Goal: Check status: Check status

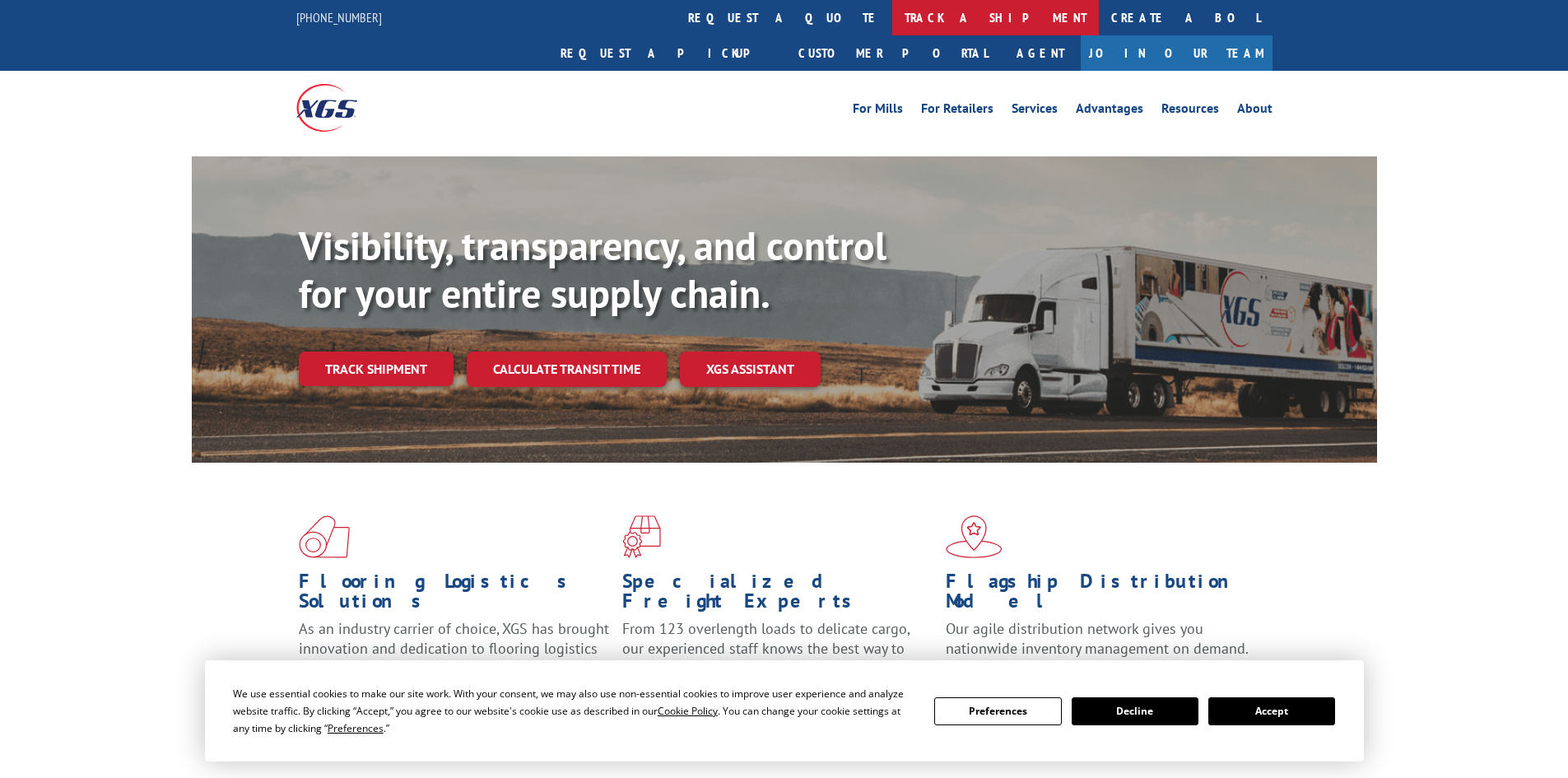
click at [892, 15] on link "track a shipment" at bounding box center [995, 18] width 206 height 35
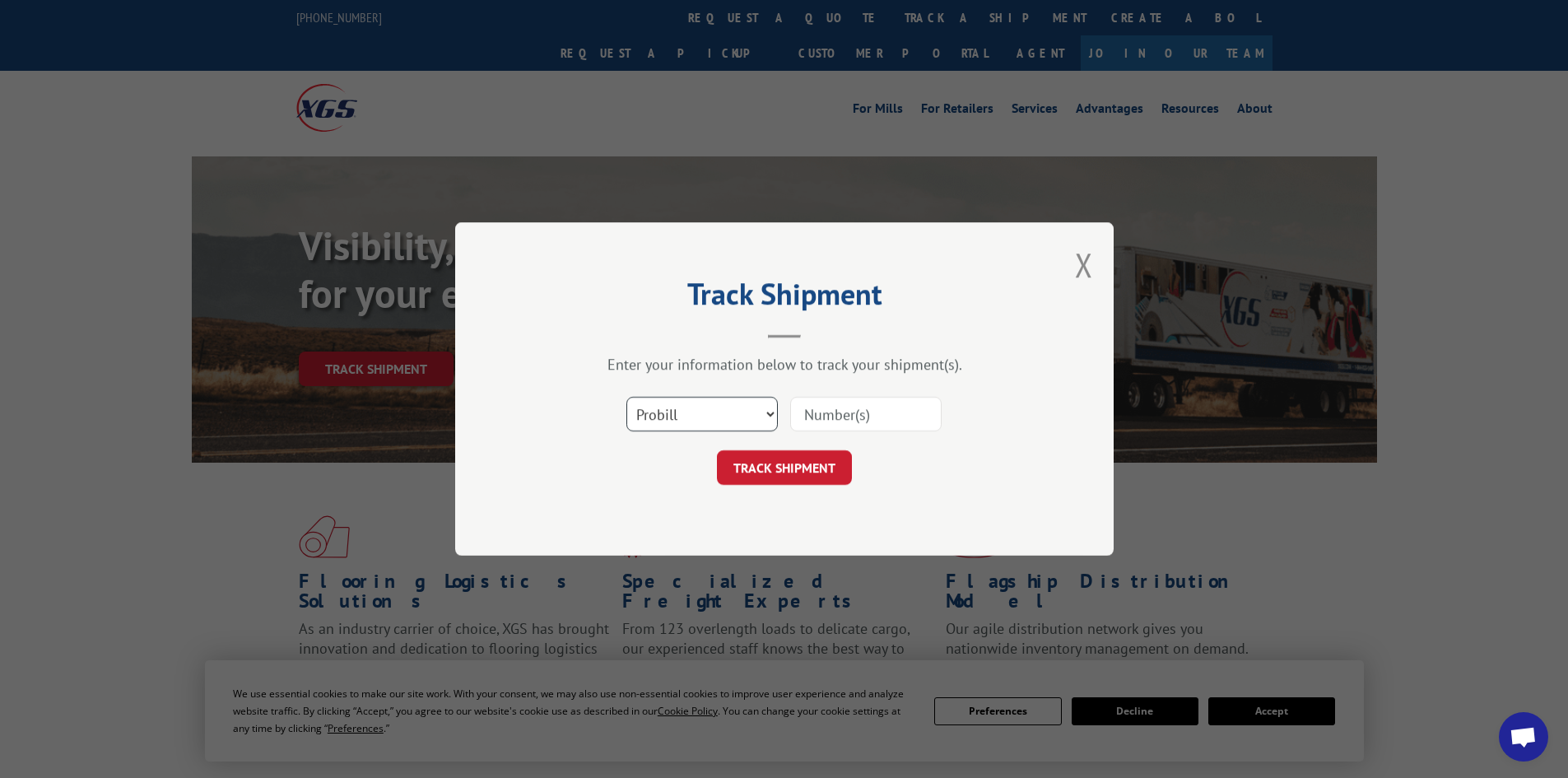
click at [751, 422] on select "Select category... Probill BOL PO" at bounding box center [702, 414] width 151 height 35
select select "po"
click at [626, 396] on select "Select category... Probill BOL PO" at bounding box center [702, 414] width 151 height 35
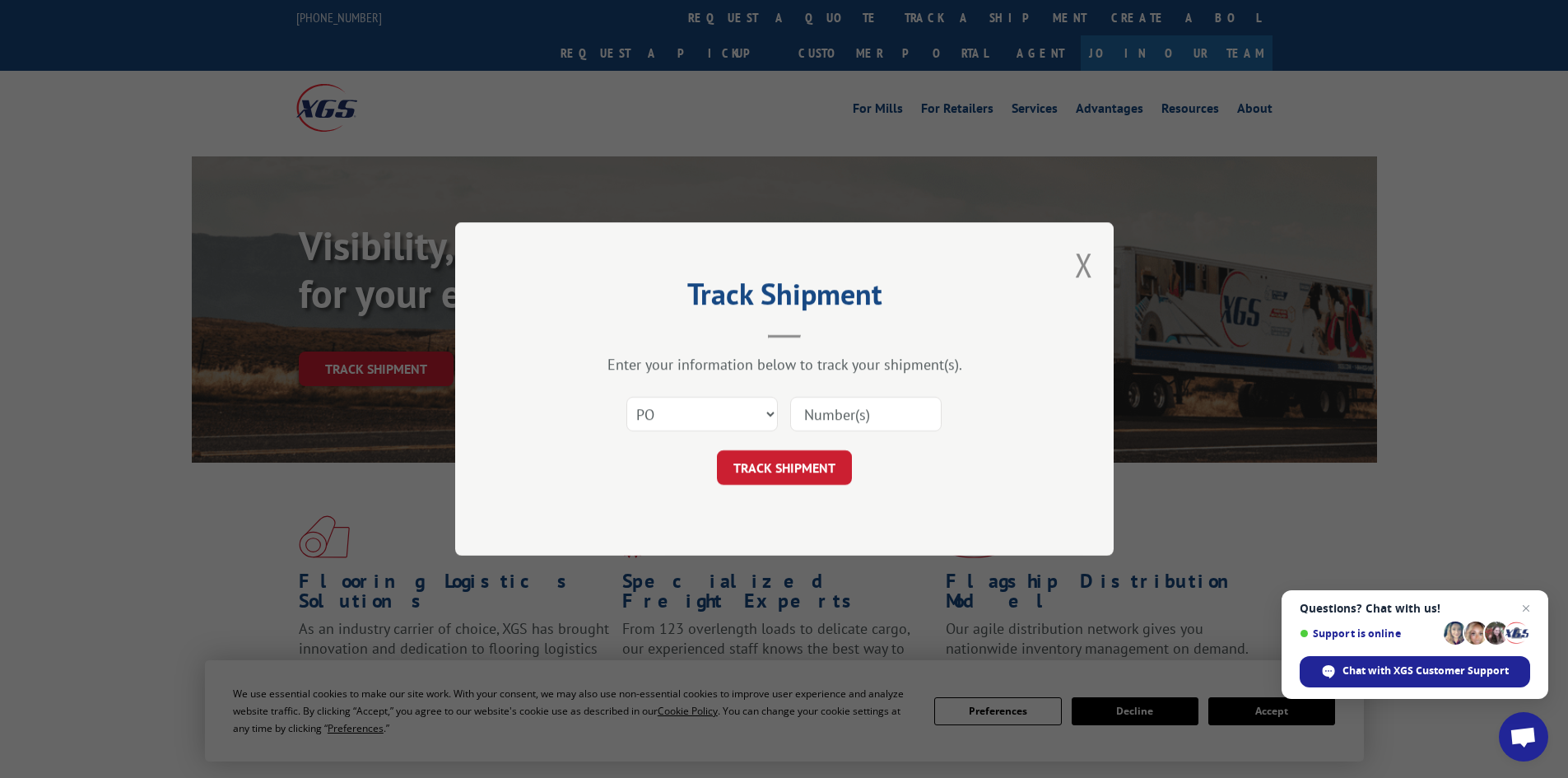
click at [822, 410] on input at bounding box center [865, 414] width 151 height 35
paste input "67512060"
type input "67512060"
click at [784, 466] on button "TRACK SHIPMENT" at bounding box center [784, 467] width 135 height 35
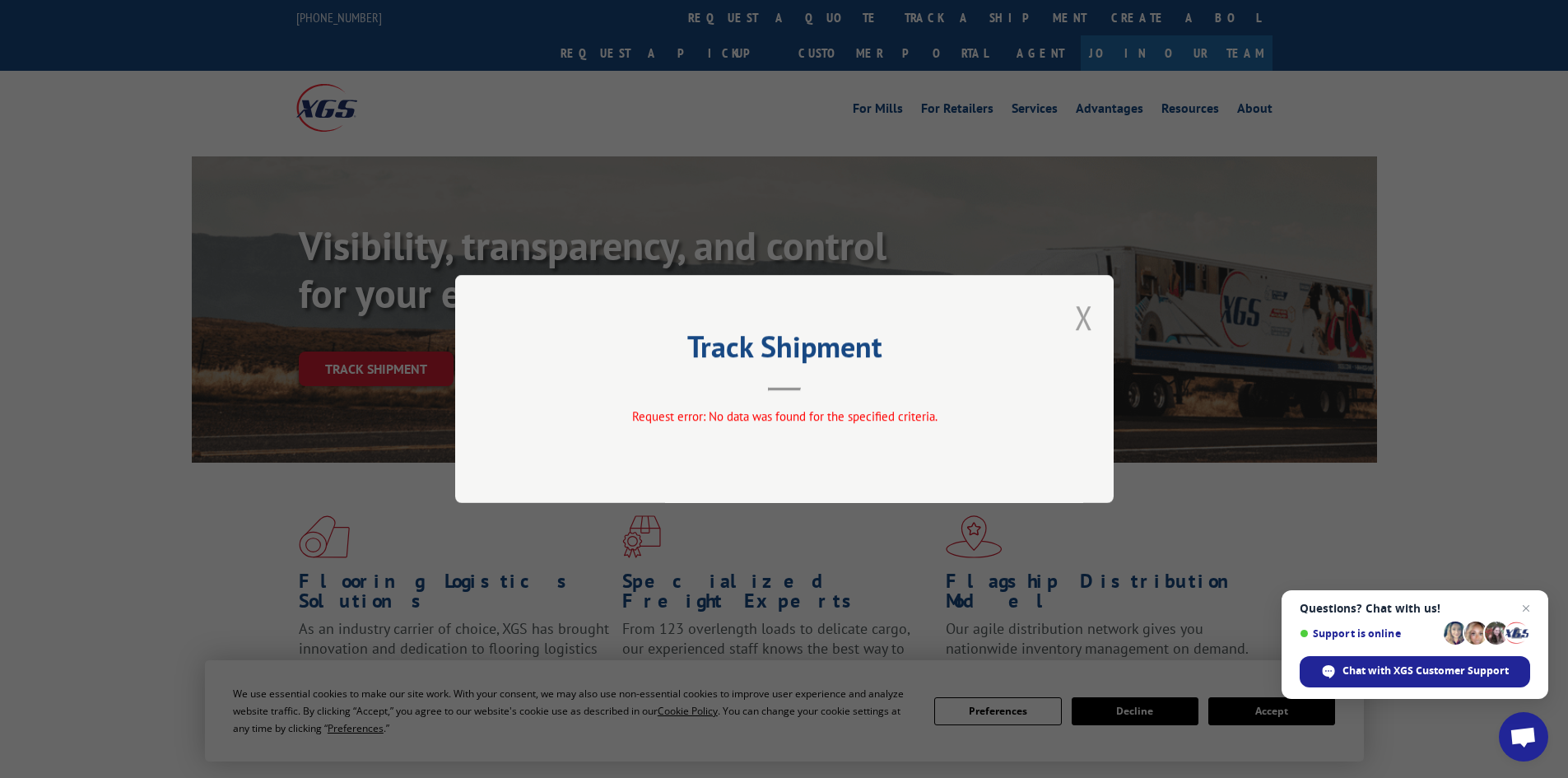
click at [1088, 320] on button "Close modal" at bounding box center [1083, 318] width 18 height 44
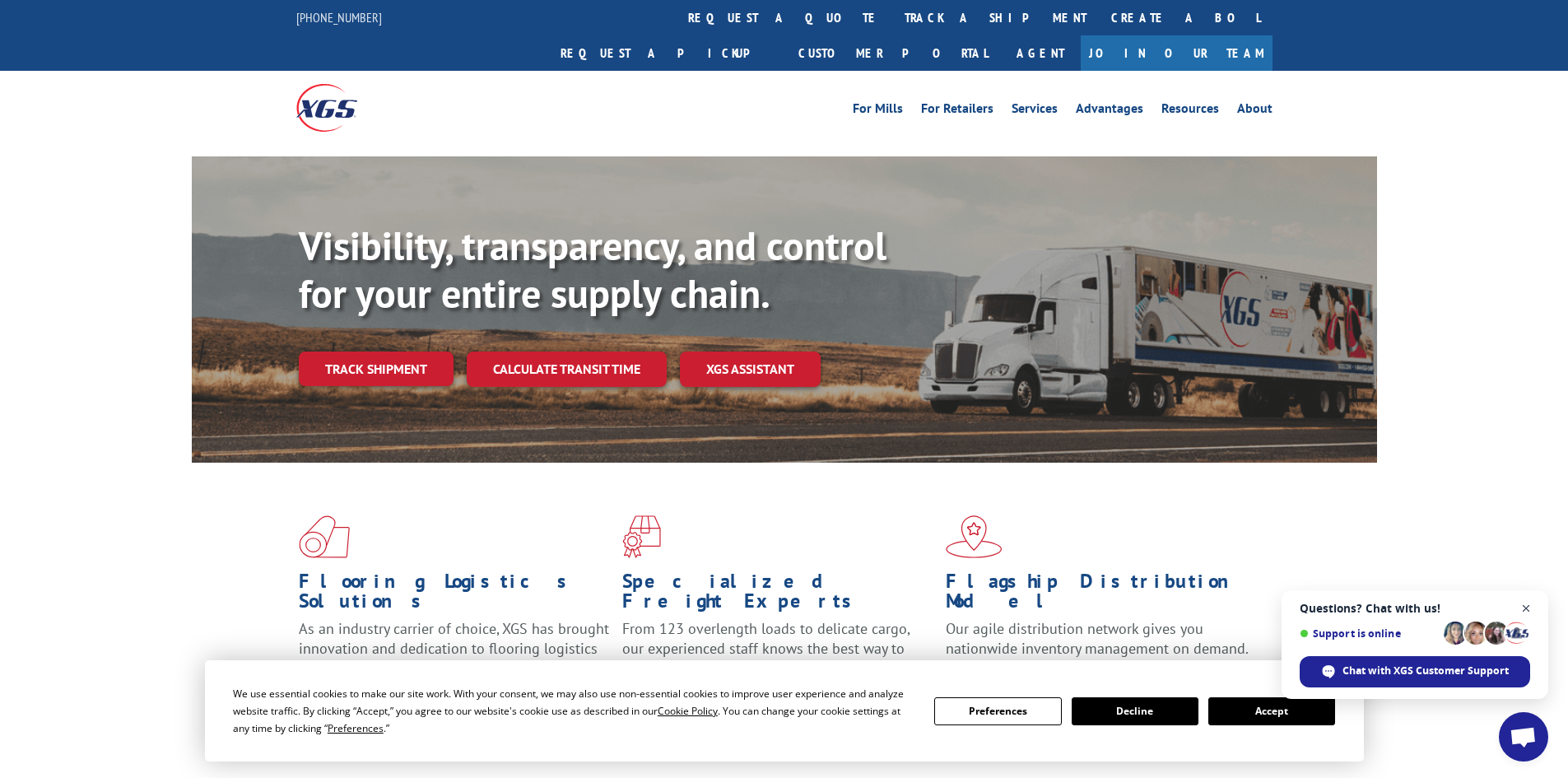
click at [1528, 606] on span "Close chat" at bounding box center [1526, 609] width 21 height 21
